Goal: Answer question/provide support: Share knowledge or assist other users

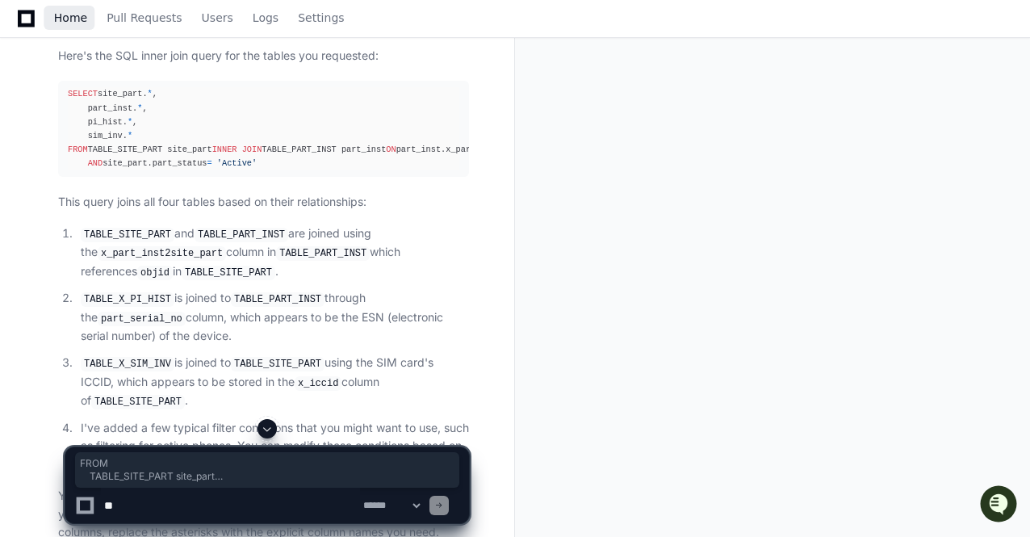
click at [77, 14] on span "Home" at bounding box center [70, 18] width 33 height 10
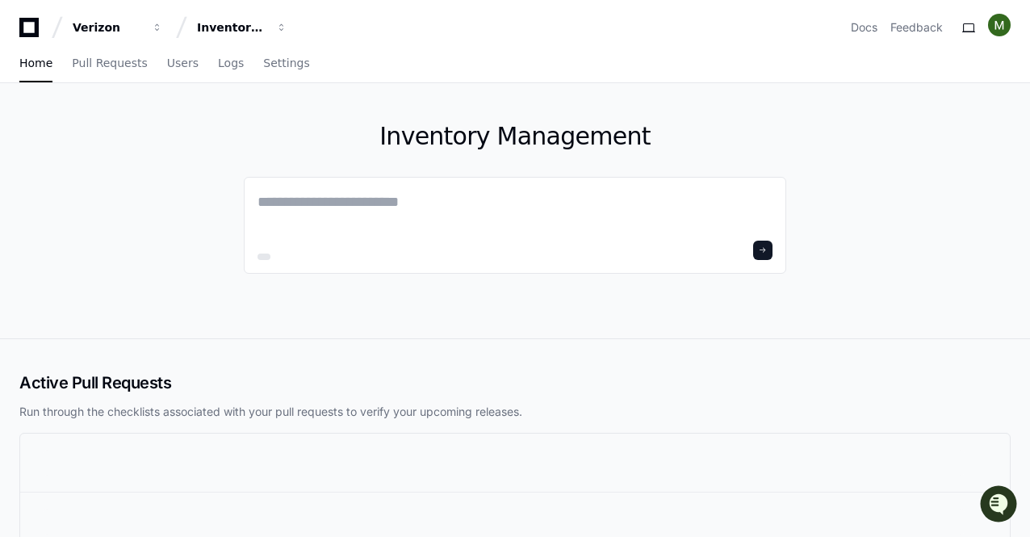
click at [503, 350] on div "Active Pull Requests Run through the checklists associated with your pull reque…" at bounding box center [515, 461] width 1030 height 245
click at [478, 206] on textarea at bounding box center [514, 212] width 515 height 45
paste textarea "**********"
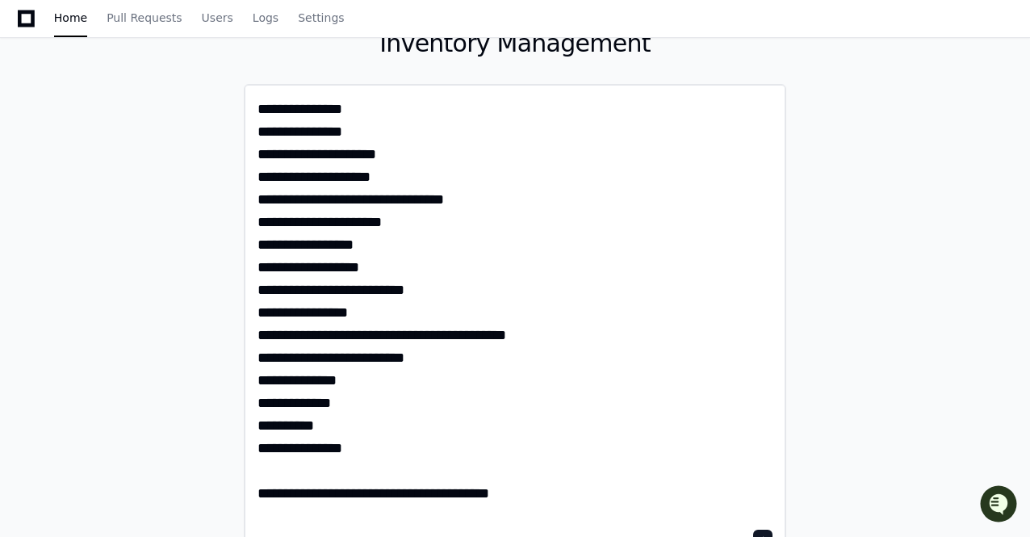
scroll to position [94, 0]
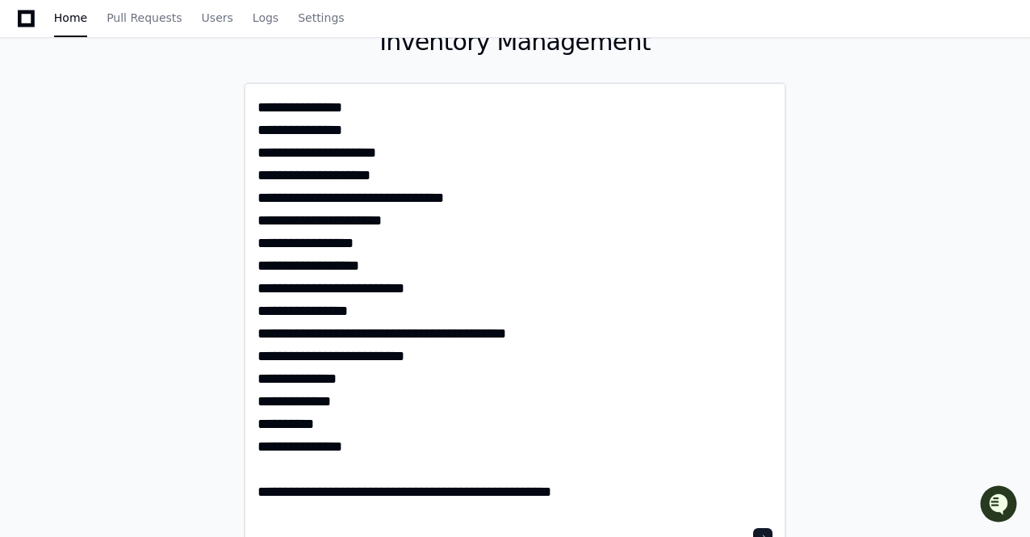
type textarea "**********"
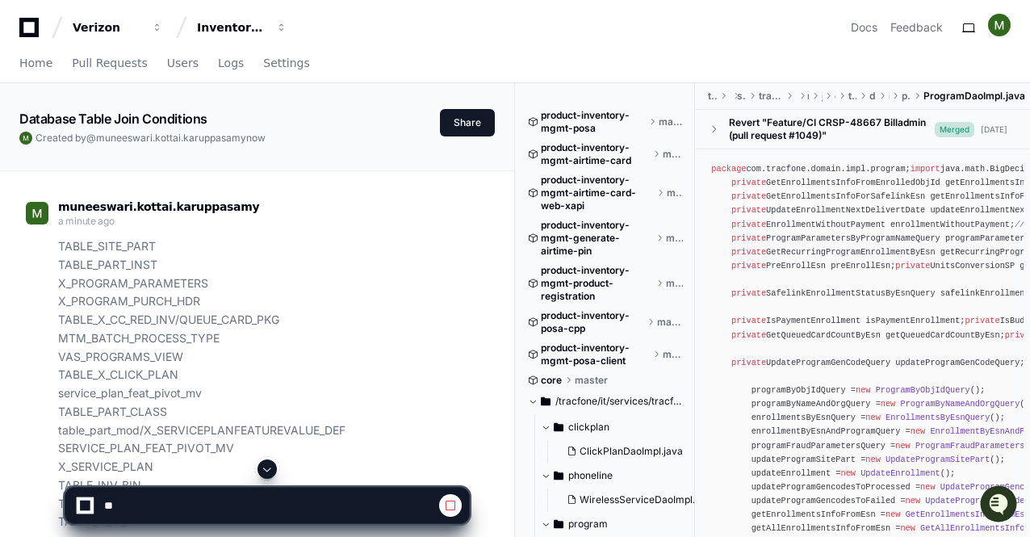
click at [445, 504] on span at bounding box center [450, 505] width 13 height 13
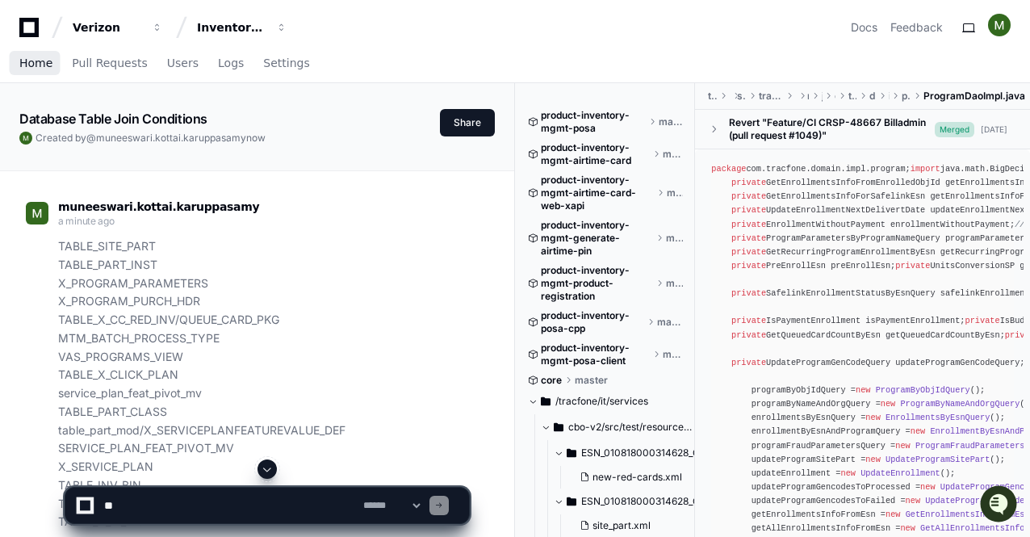
click at [28, 59] on span "Home" at bounding box center [35, 63] width 33 height 10
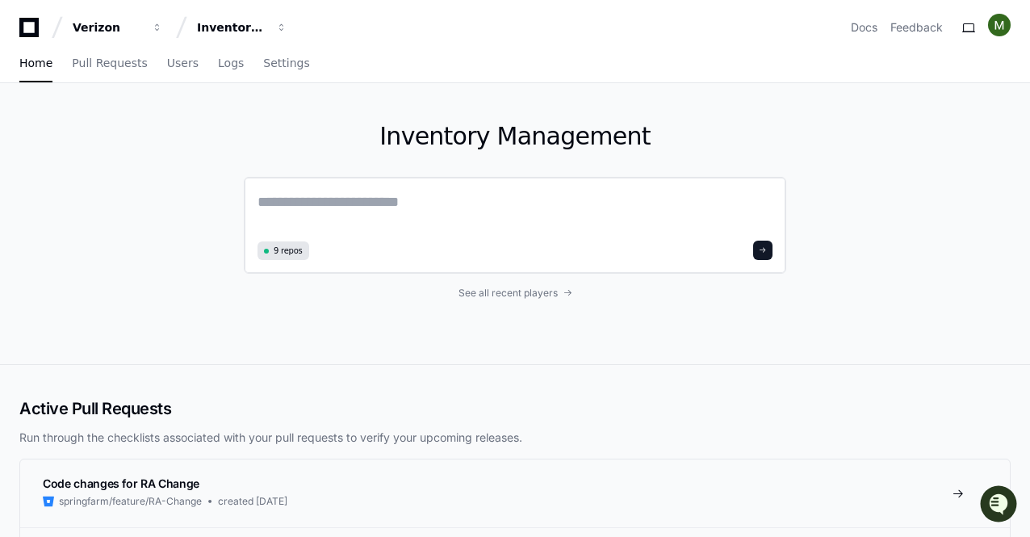
click at [329, 211] on textarea at bounding box center [514, 212] width 515 height 45
paste textarea "**********"
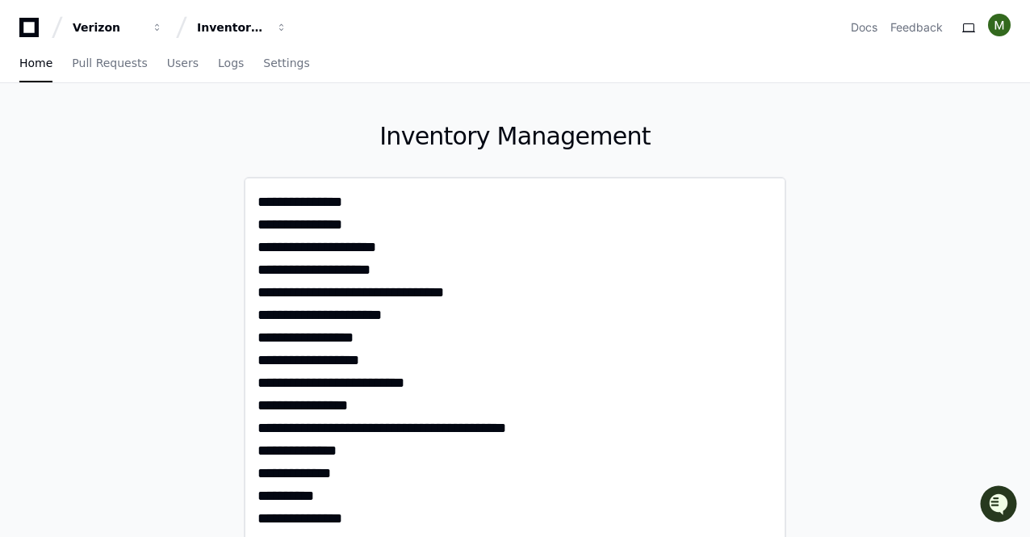
scroll to position [36, 0]
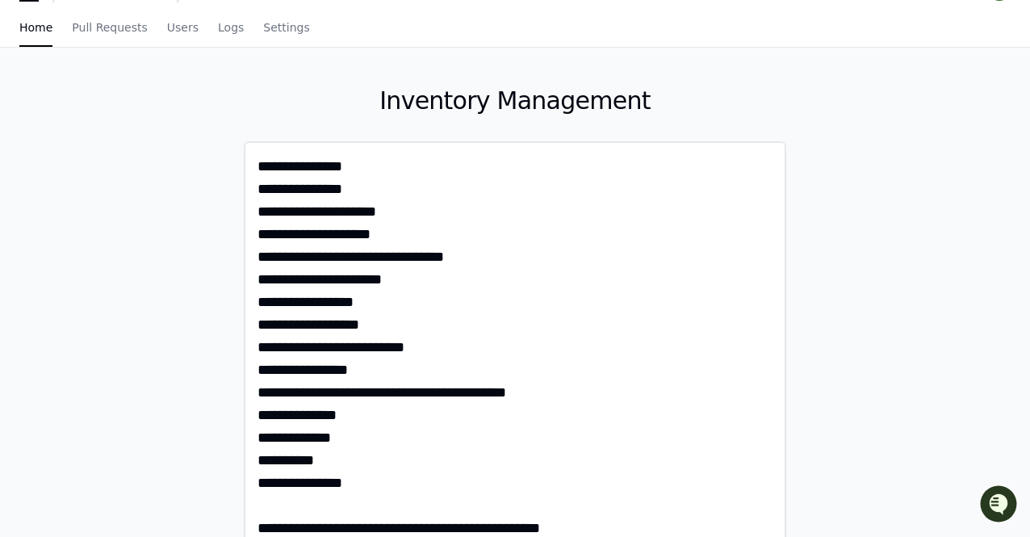
type textarea "**********"
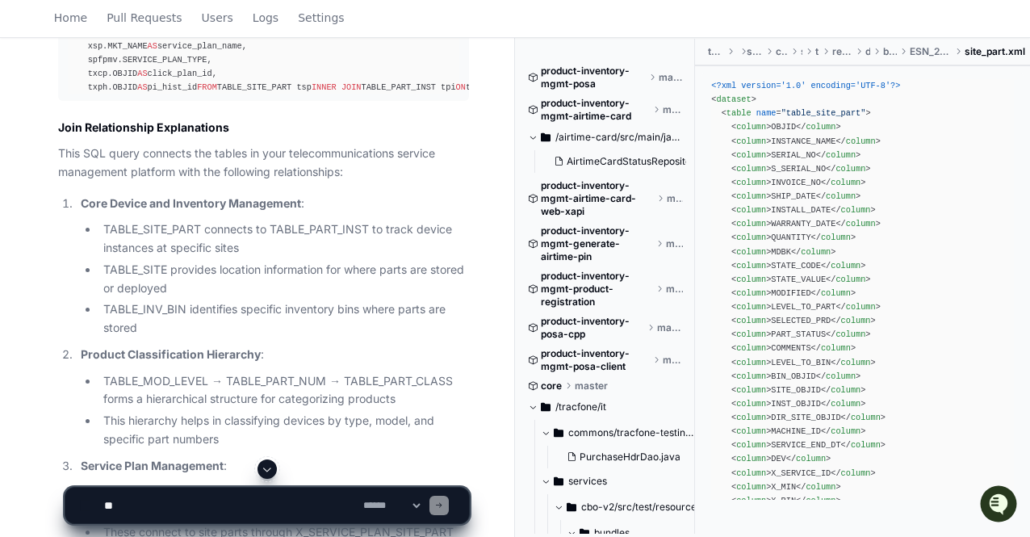
scroll to position [4294, 0]
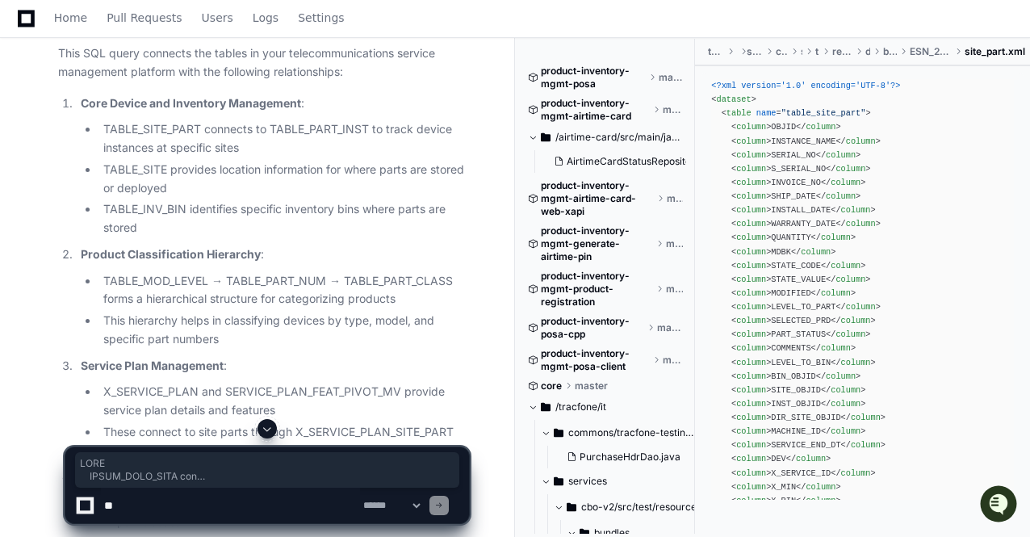
drag, startPoint x: 357, startPoint y: 456, endPoint x: 66, endPoint y: 236, distance: 364.2
copy div "FROM TABLE_SITE_PART tsp INNER JOIN TABLE_PART_INST tpi ON tpi.X_PART_INST2SITE…"
click at [208, 504] on textarea at bounding box center [230, 506] width 259 height 36
click at [197, 508] on textarea at bounding box center [230, 506] width 259 height 36
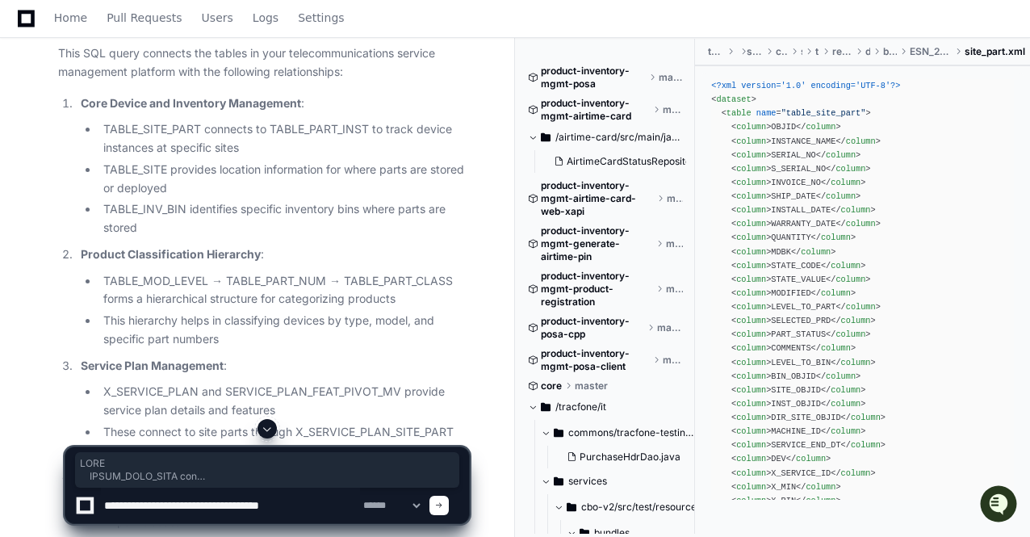
type textarea "**********"
click at [316, 509] on textarea at bounding box center [230, 506] width 259 height 36
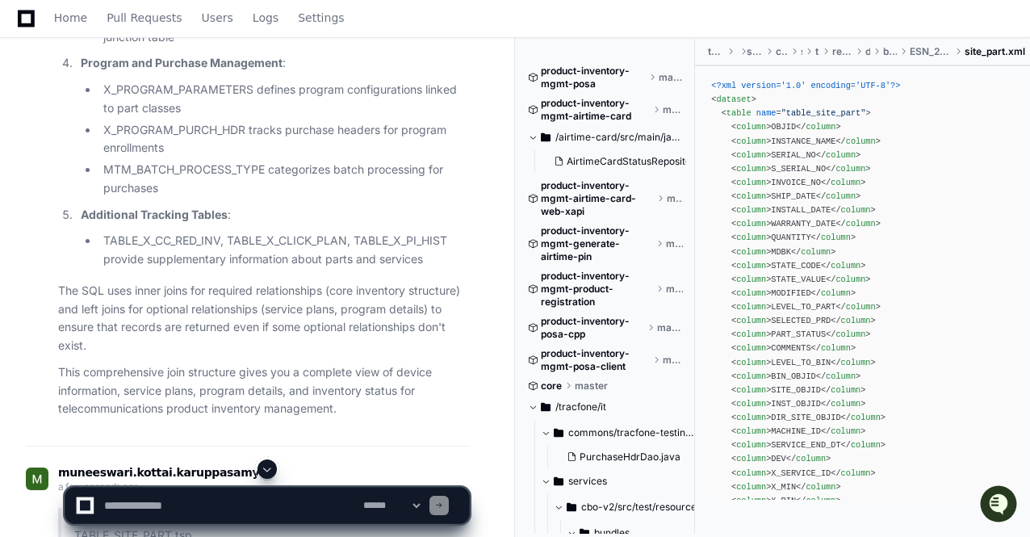
scroll to position [4626, 0]
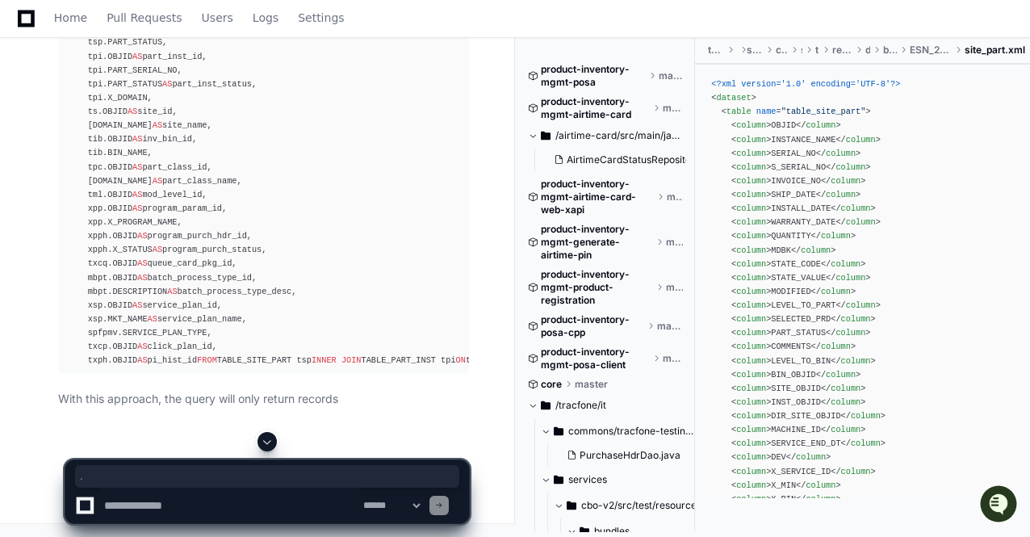
scroll to position [6664, 0]
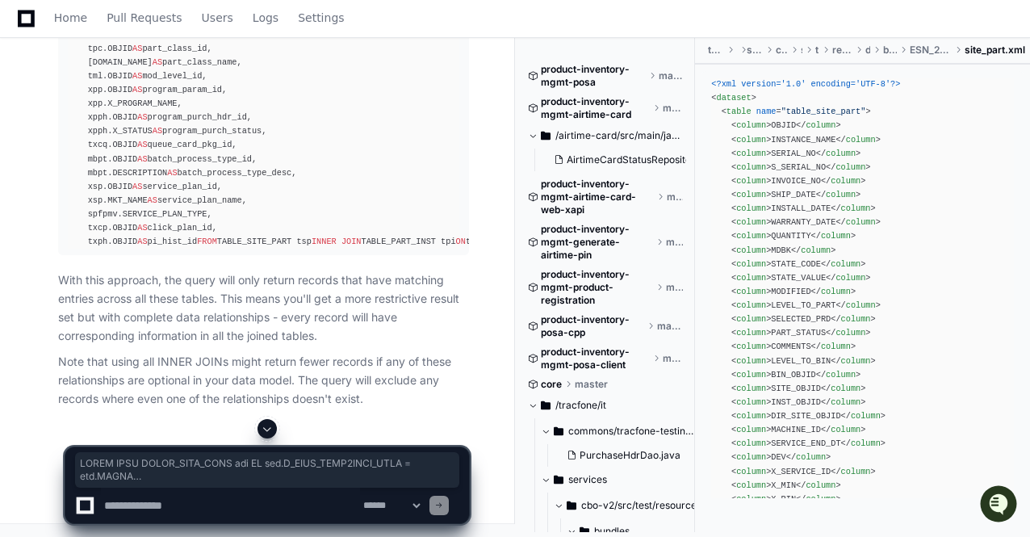
drag, startPoint x: 362, startPoint y: 390, endPoint x: 65, endPoint y: 191, distance: 357.3
click at [65, 191] on pre "SELECT tsp.OBJID AS site_part_id, tsp.SERIAL_NO AS site_part_serial, tsp.X_SERV…" at bounding box center [263, 62] width 411 height 386
copy div "INNER JOIN TABLE_PART_INST tpi ON tpi.X_PART_INST2SITE_PART = tsp.OBJID INNER J…"
drag, startPoint x: 171, startPoint y: 171, endPoint x: 55, endPoint y: 162, distance: 116.6
click at [55, 162] on div "Thinking You're right to ask about the usage of LEFT JOINs when you specificall…" at bounding box center [247, 92] width 443 height 632
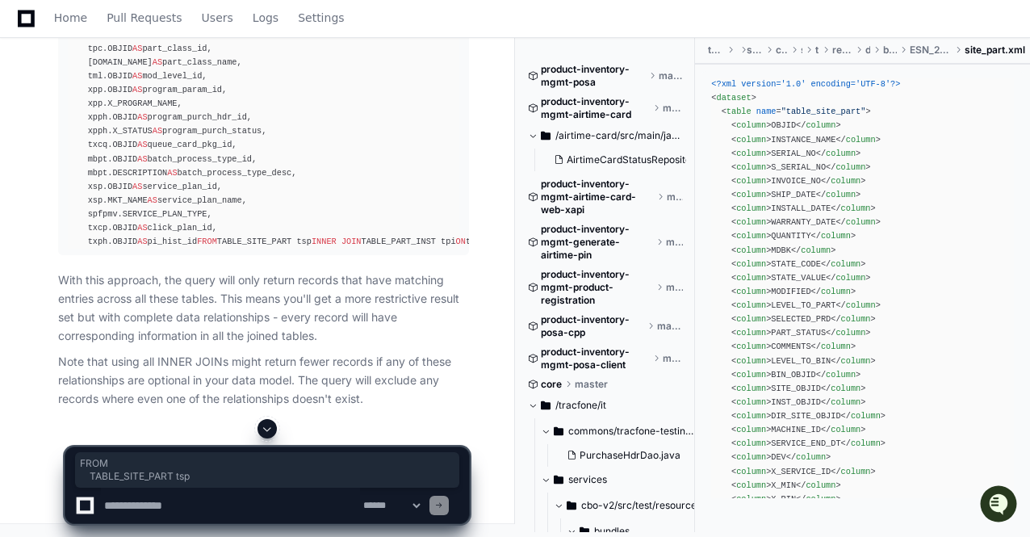
copy div "FROM TABLE_SITE_PART tsp"
